Goal: Communication & Community: Connect with others

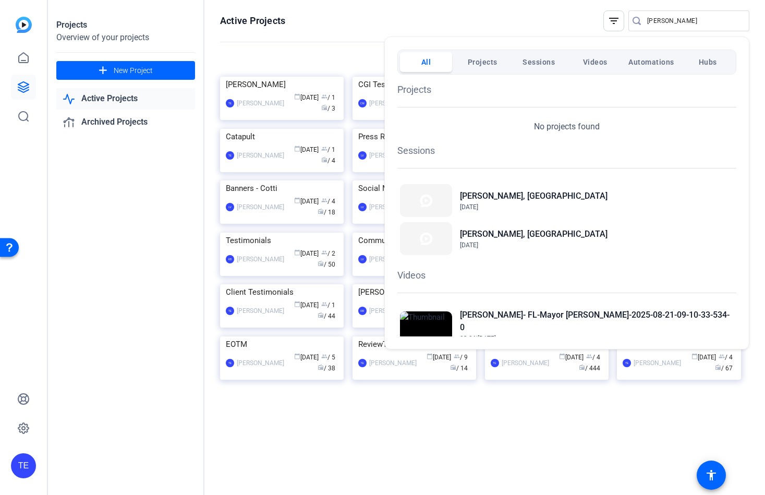
drag, startPoint x: 648, startPoint y: 18, endPoint x: 674, endPoint y: 20, distance: 26.1
click at [652, 18] on div at bounding box center [382, 247] width 765 height 495
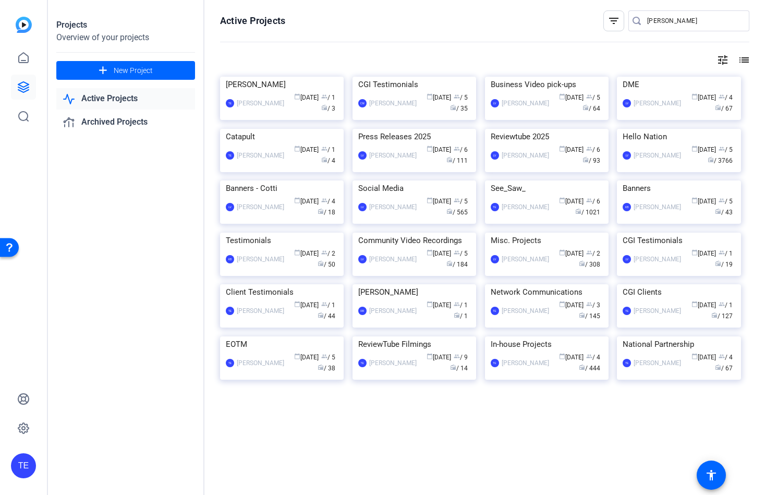
click at [674, 20] on input "[PERSON_NAME]" at bounding box center [694, 21] width 94 height 13
click at [674, 19] on input "[PERSON_NAME]" at bounding box center [694, 21] width 94 height 13
click at [673, 19] on input "[PERSON_NAME]" at bounding box center [694, 21] width 94 height 13
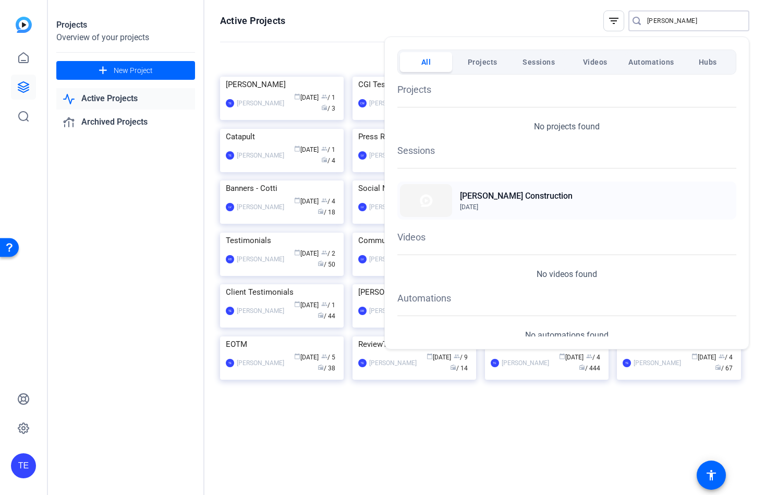
type input "[PERSON_NAME]"
click at [501, 196] on h2 "[PERSON_NAME] Construction" at bounding box center [516, 196] width 113 height 13
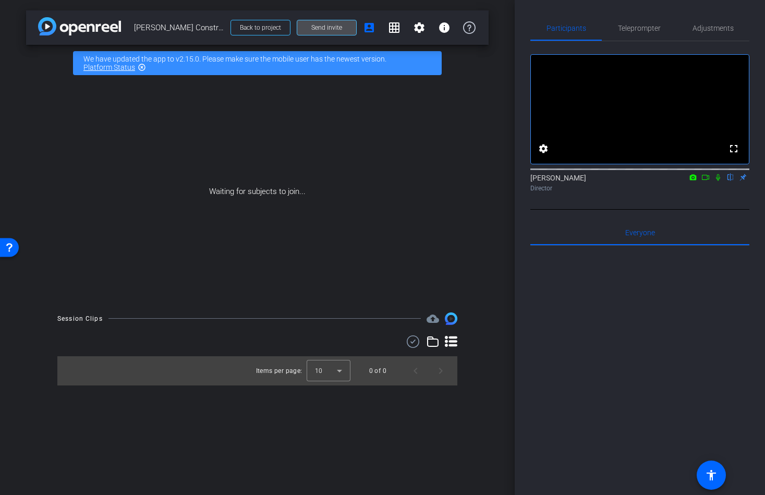
click at [334, 28] on span "Send invite" at bounding box center [326, 27] width 31 height 8
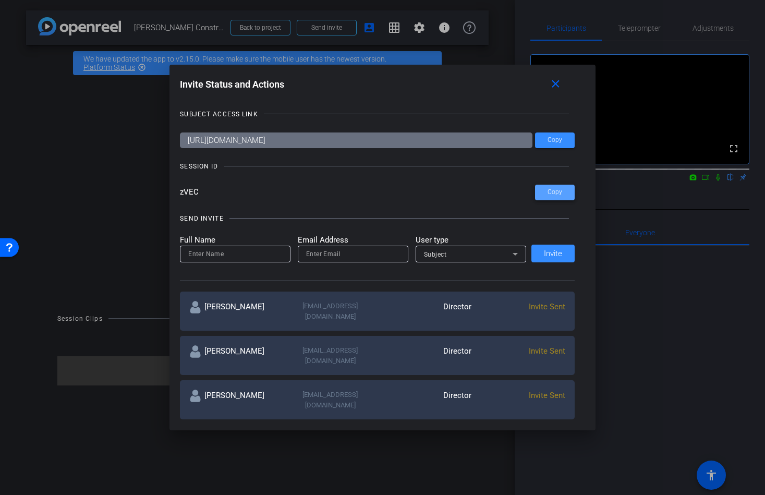
click at [561, 192] on span "Copy" at bounding box center [554, 192] width 15 height 8
